Goal: Browse casually: Explore the website without a specific task or goal

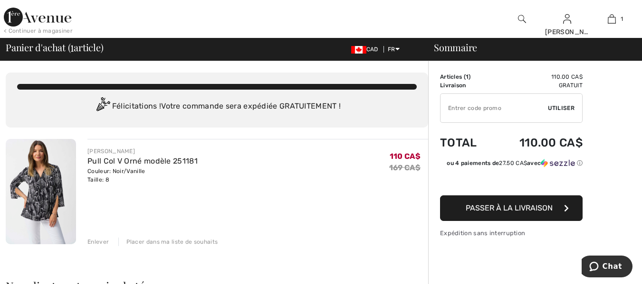
click at [69, 164] on img at bounding box center [41, 191] width 70 height 105
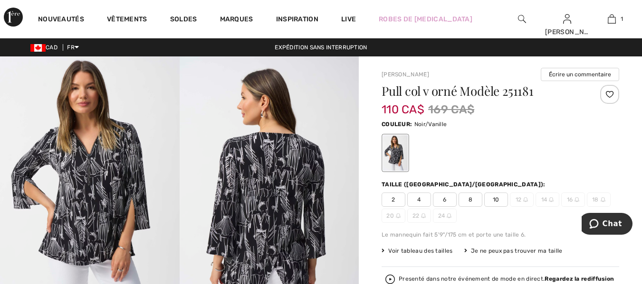
click at [291, 173] on img at bounding box center [270, 191] width 180 height 269
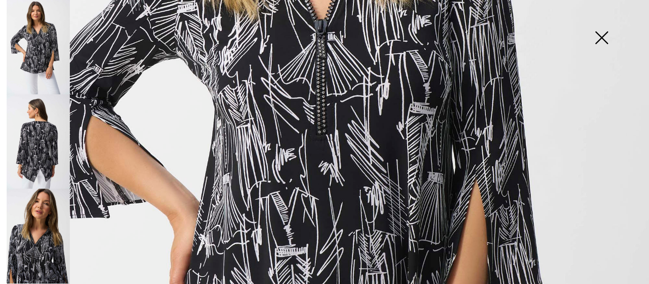
scroll to position [343, 0]
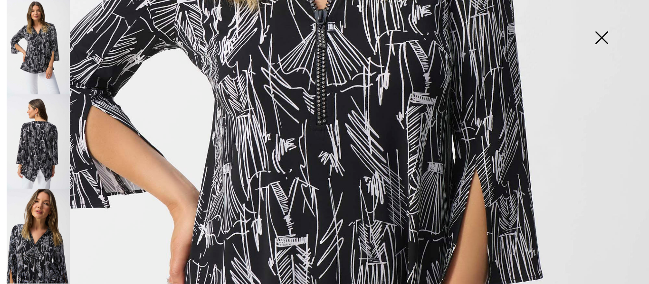
click at [43, 144] on img at bounding box center [38, 142] width 63 height 95
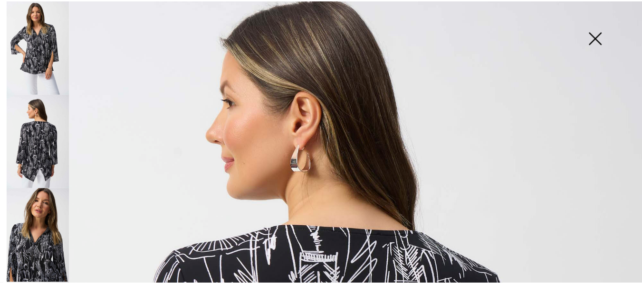
scroll to position [0, 0]
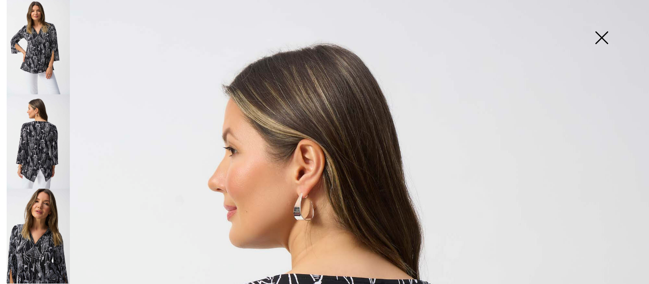
click at [601, 37] on img at bounding box center [601, 38] width 47 height 49
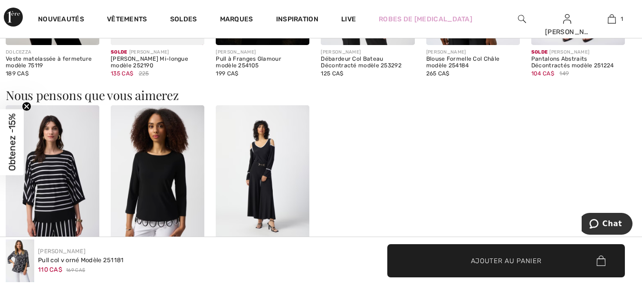
scroll to position [1053, 0]
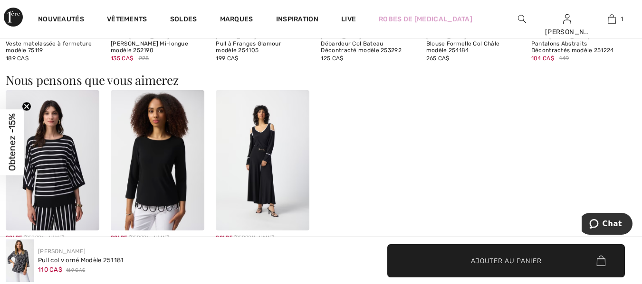
click at [261, 162] on img at bounding box center [263, 160] width 94 height 141
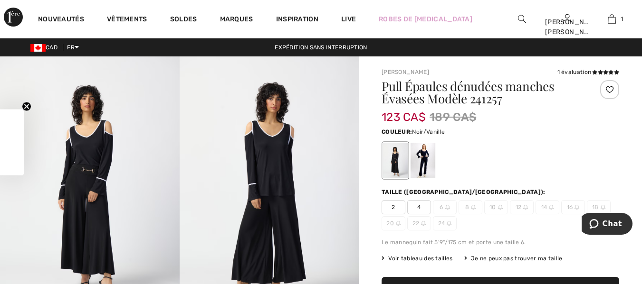
click at [269, 162] on img at bounding box center [270, 191] width 180 height 269
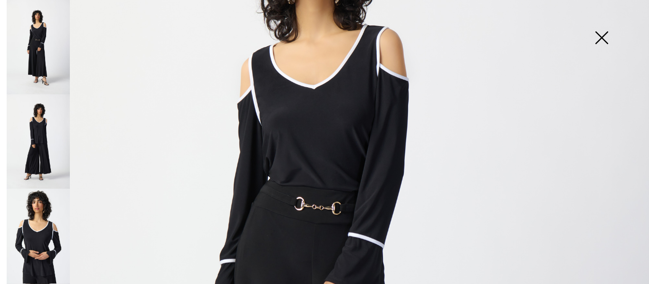
scroll to position [200, 0]
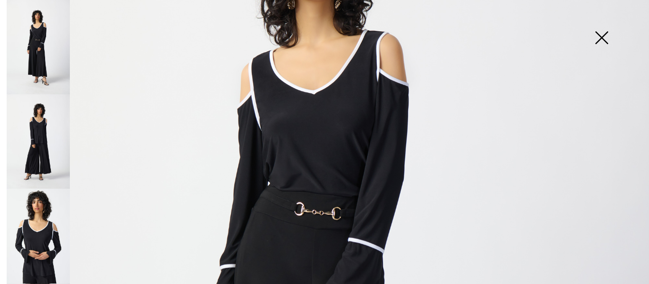
click at [599, 38] on img at bounding box center [601, 38] width 47 height 49
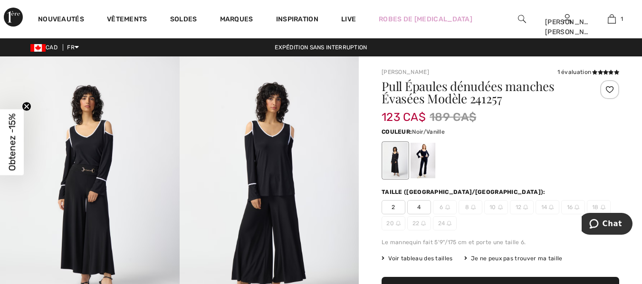
click at [276, 170] on img at bounding box center [270, 191] width 180 height 269
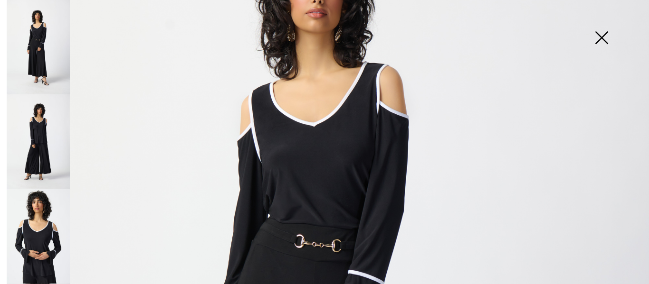
scroll to position [166, 0]
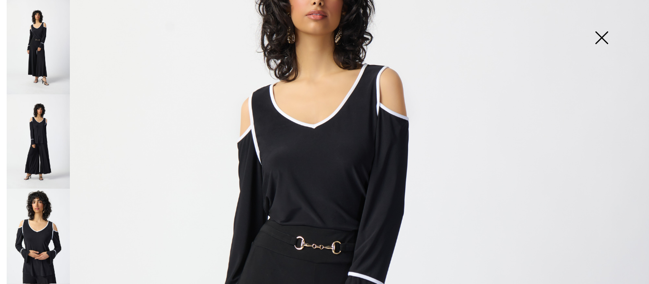
click at [593, 36] on img at bounding box center [601, 38] width 47 height 49
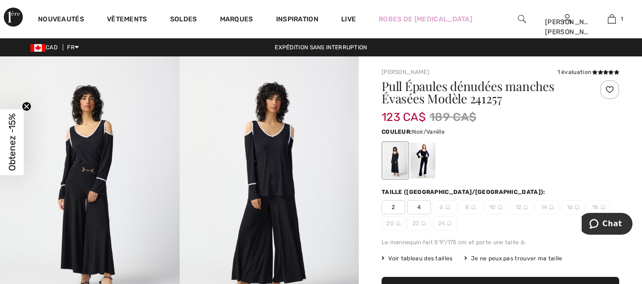
click at [273, 179] on img at bounding box center [270, 191] width 180 height 269
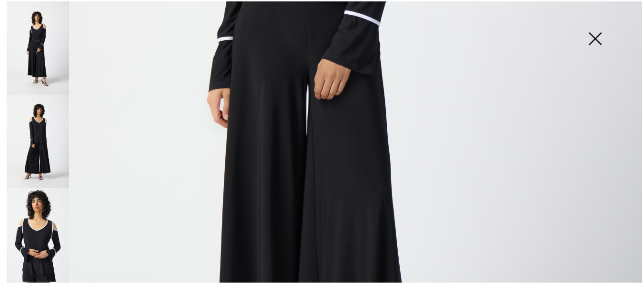
scroll to position [420, 0]
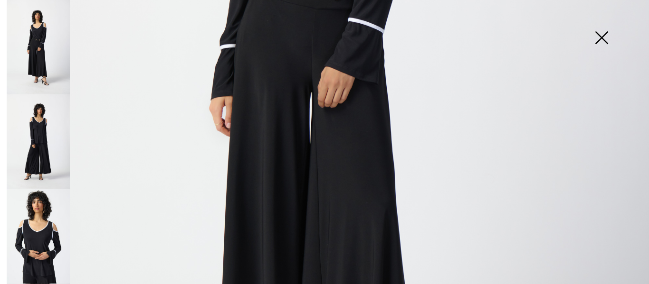
click at [50, 145] on img at bounding box center [38, 142] width 63 height 95
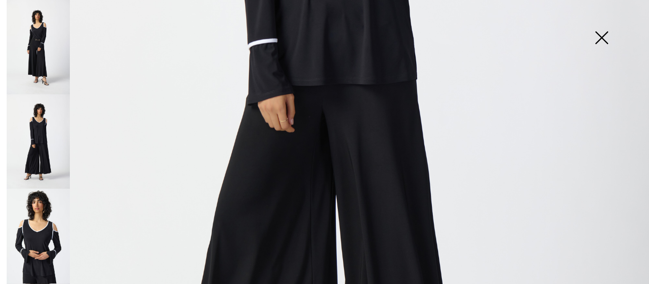
click at [603, 36] on img at bounding box center [601, 38] width 47 height 49
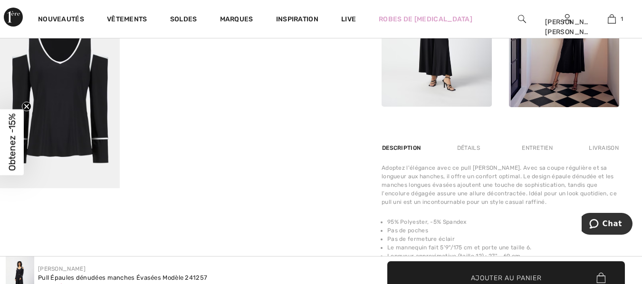
scroll to position [0, 0]
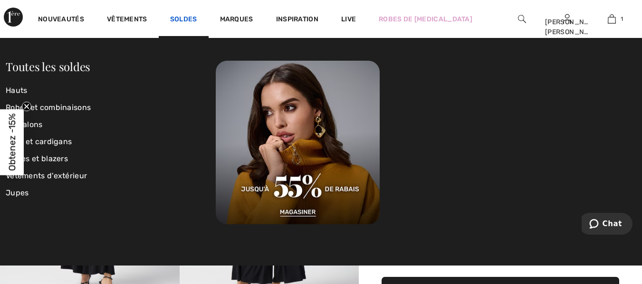
click at [187, 18] on link "Soldes" at bounding box center [183, 20] width 27 height 10
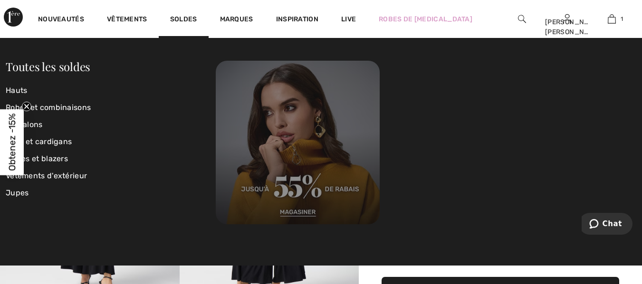
click at [300, 146] on img at bounding box center [298, 143] width 164 height 164
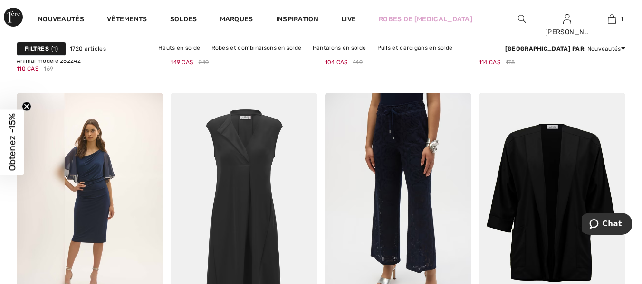
scroll to position [3685, 0]
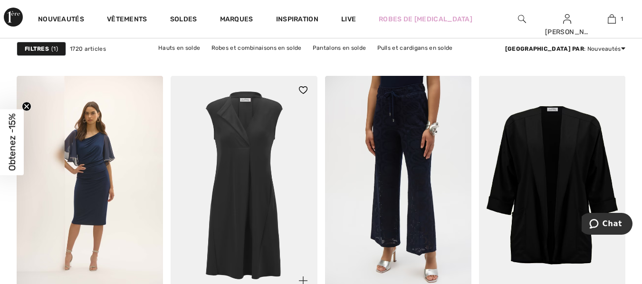
click at [251, 176] on img at bounding box center [244, 185] width 146 height 219
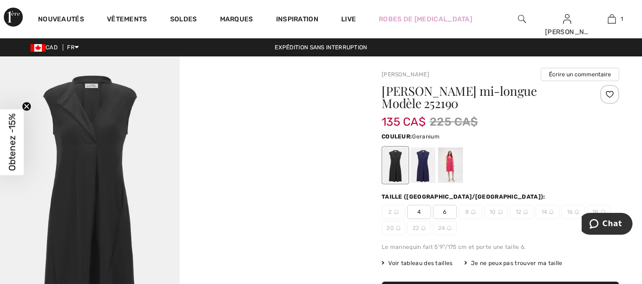
click at [452, 168] on div at bounding box center [450, 166] width 25 height 36
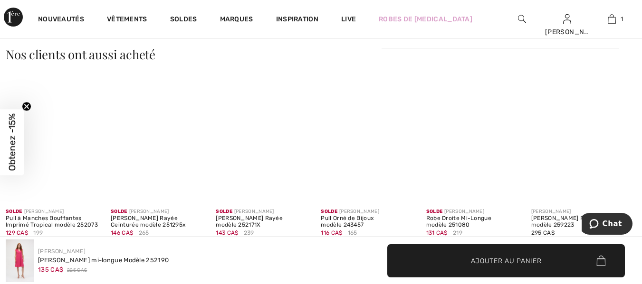
scroll to position [541, 0]
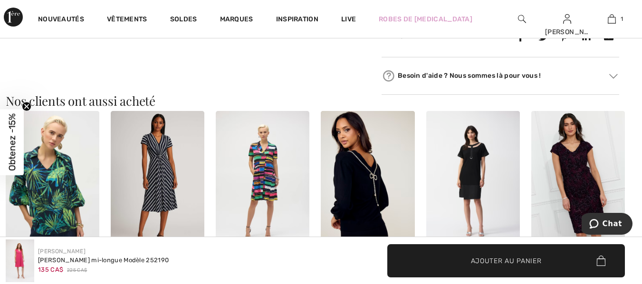
click at [370, 165] on img at bounding box center [368, 181] width 94 height 141
